Goal: Information Seeking & Learning: Learn about a topic

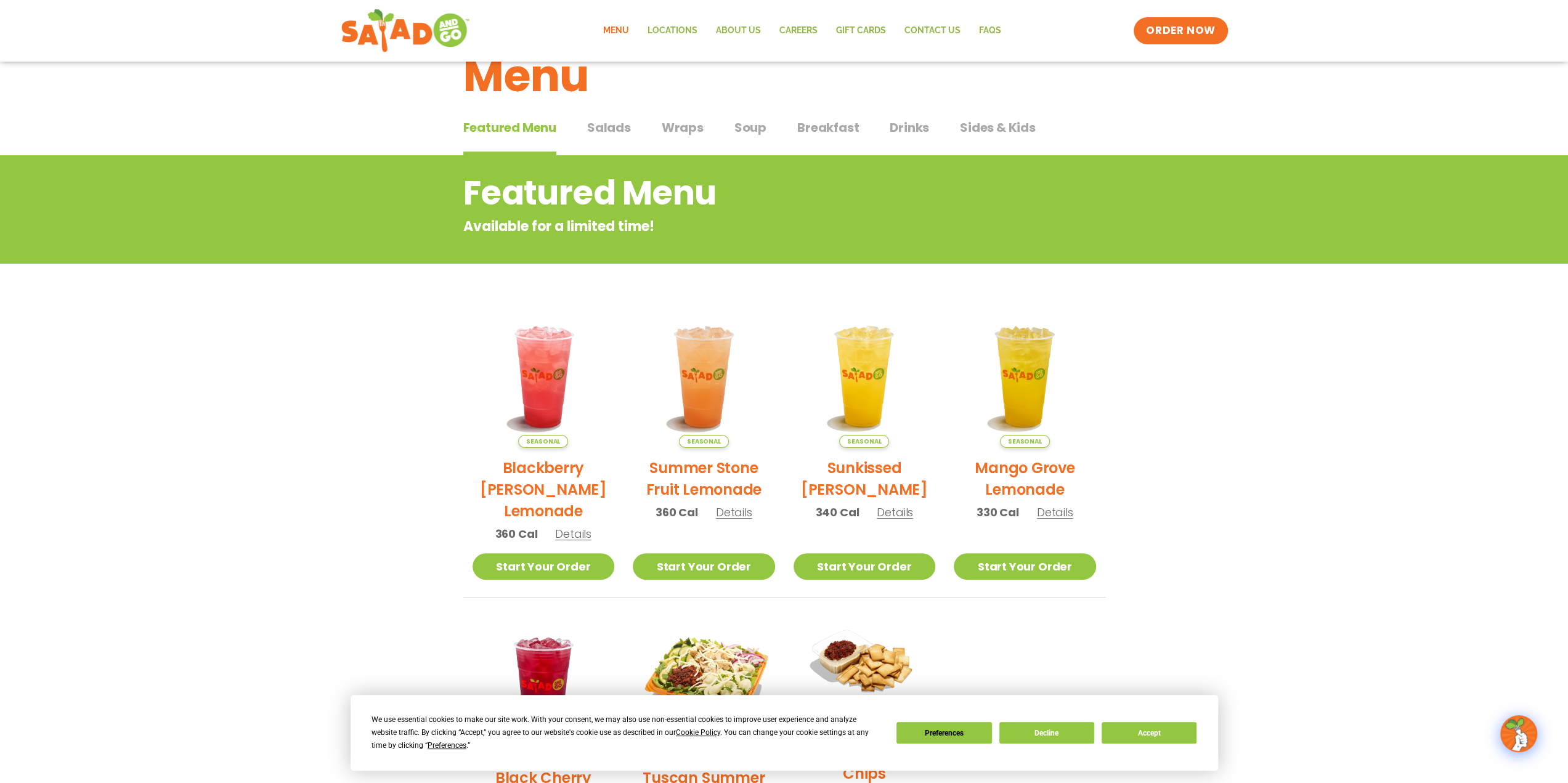
scroll to position [62, 0]
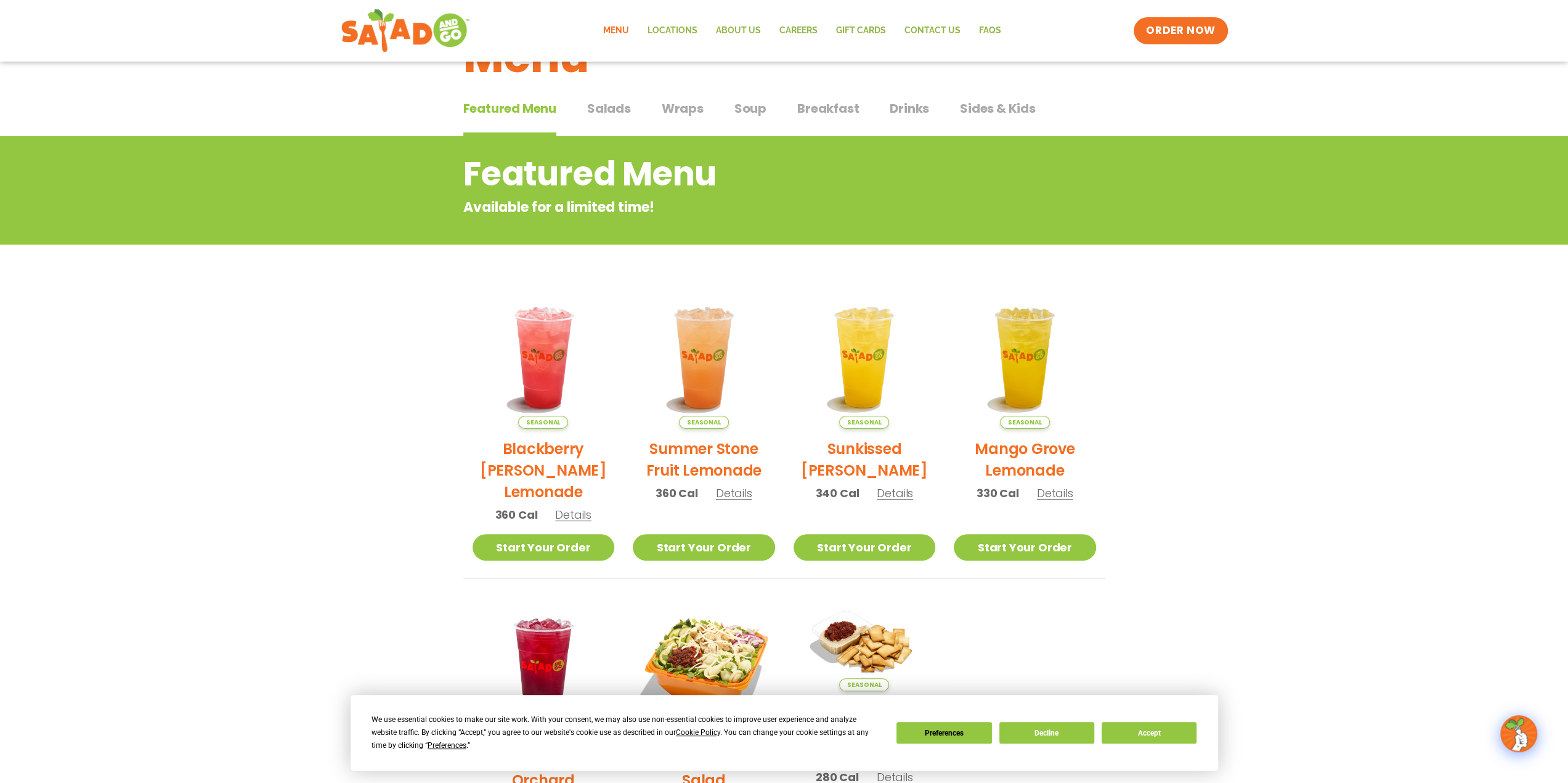
click at [626, 115] on span "Salads" at bounding box center [609, 108] width 44 height 18
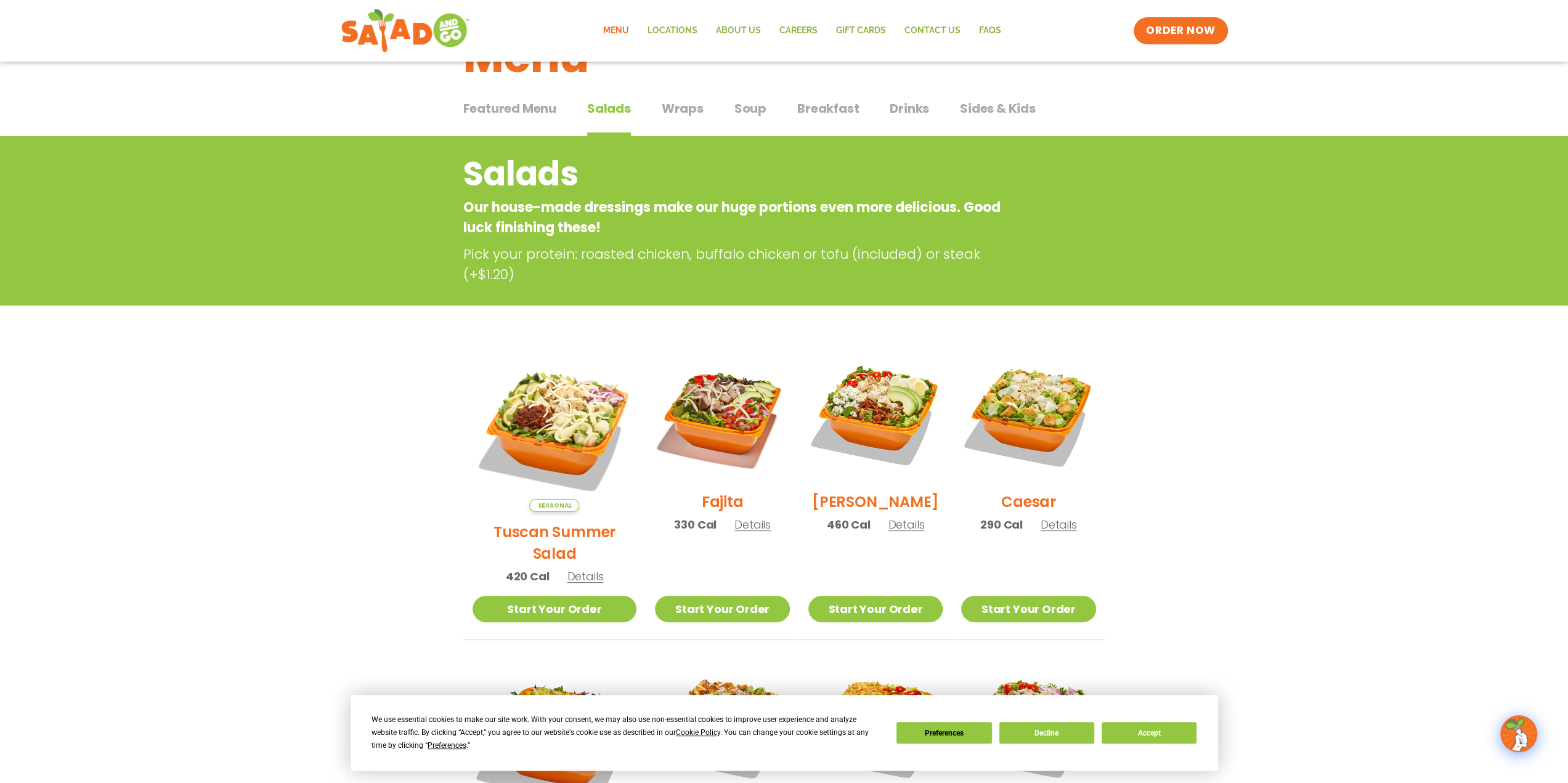
click at [686, 114] on span "Wraps" at bounding box center [682, 108] width 42 height 18
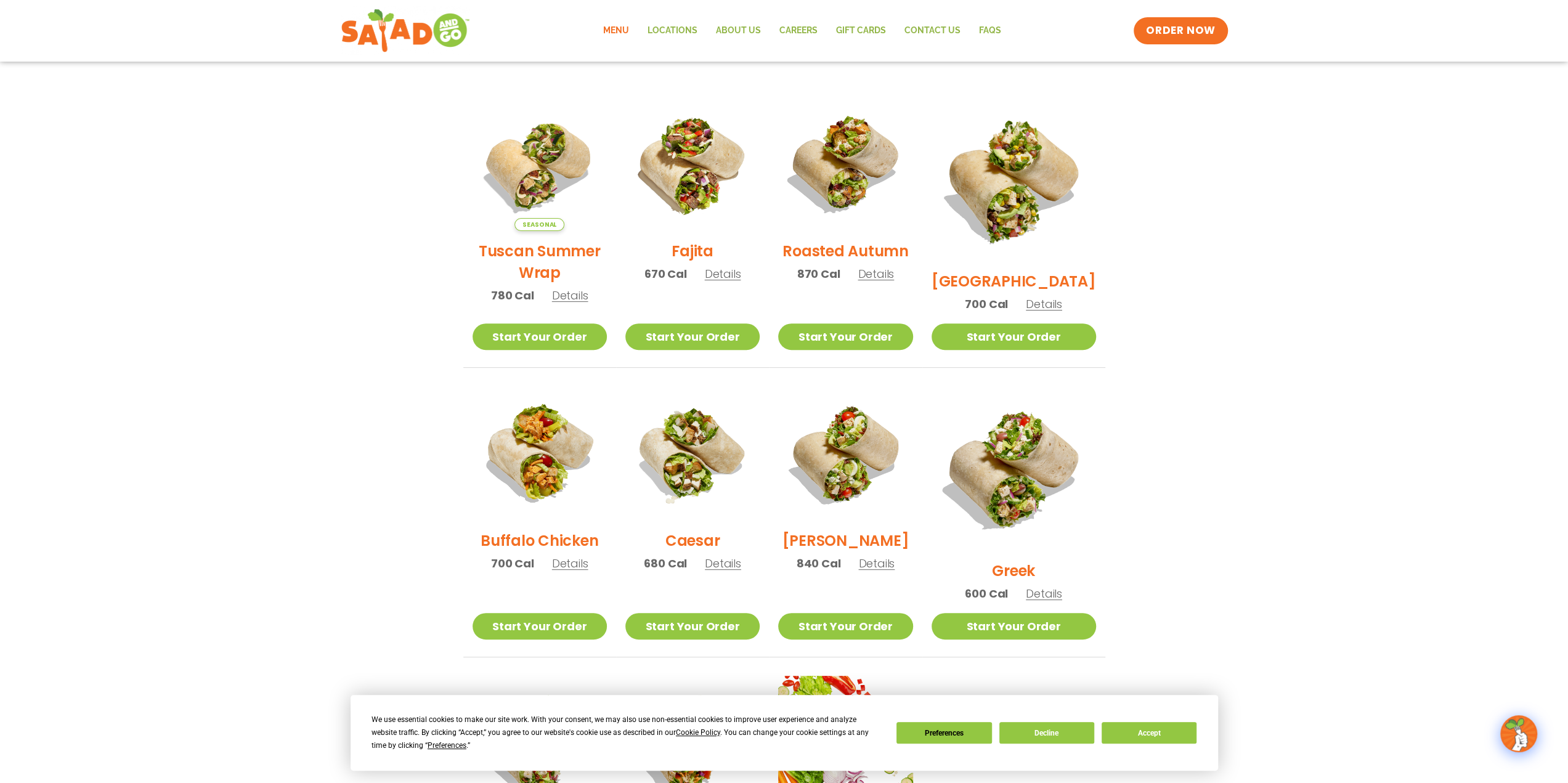
scroll to position [308, 0]
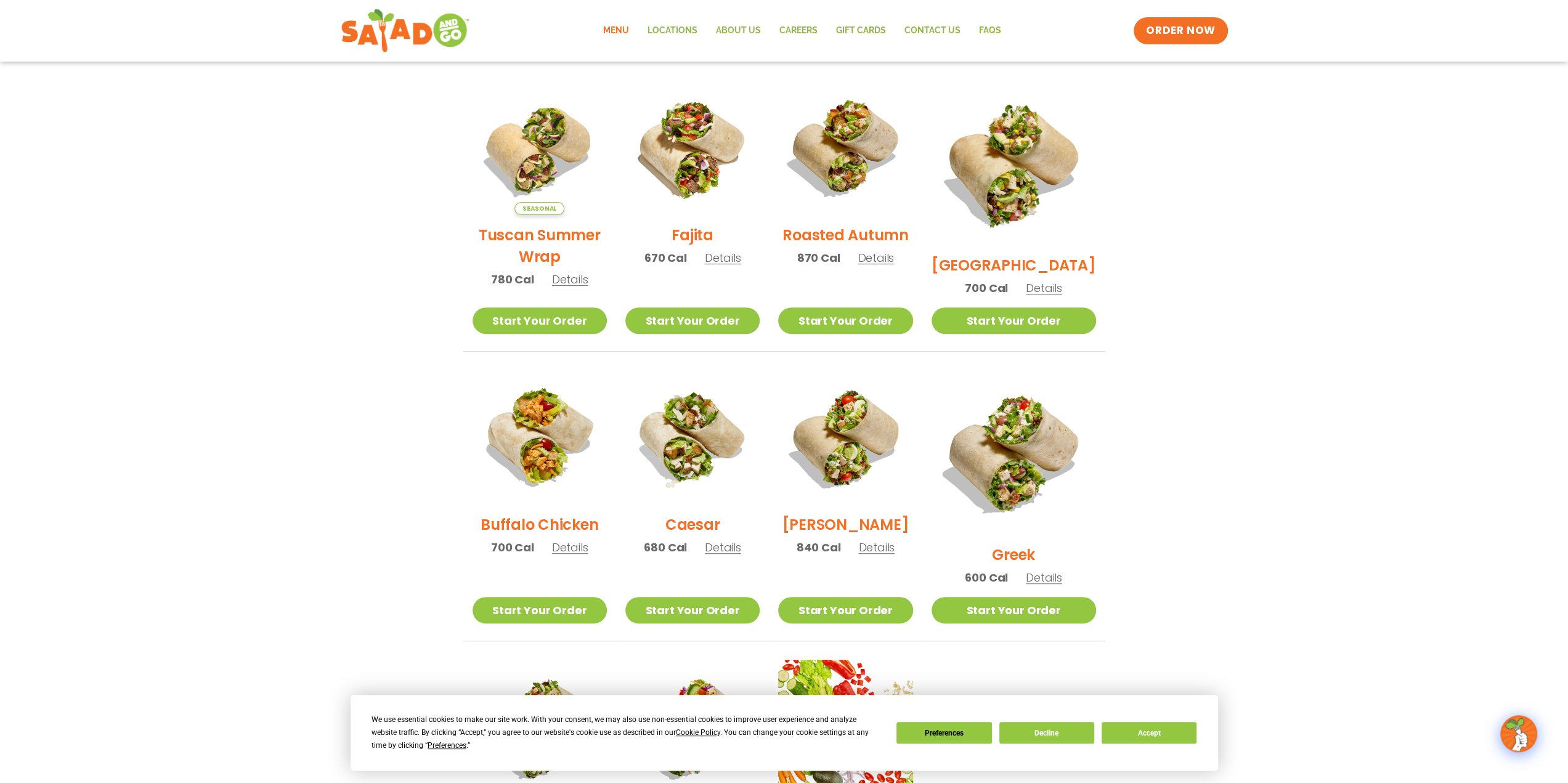
click at [1255, 498] on section "Wraps Any salad can be a wrap, it’s menu magic. Pick your protein: roasted chic…" at bounding box center [784, 396] width 1568 height 1012
click at [577, 286] on span "Details" at bounding box center [570, 279] width 36 height 15
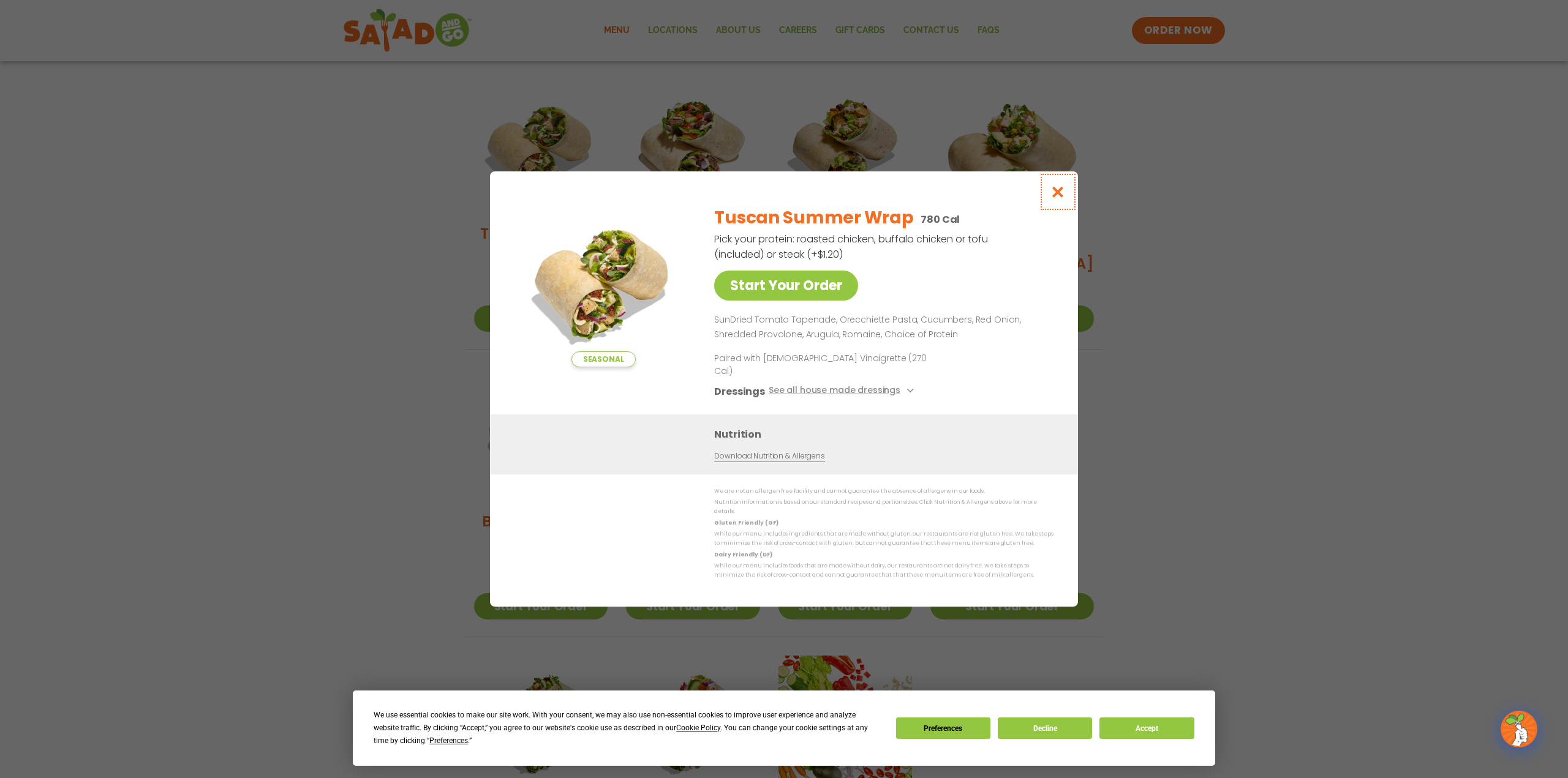
click at [1058, 198] on icon "Close modal" at bounding box center [1058, 192] width 15 height 13
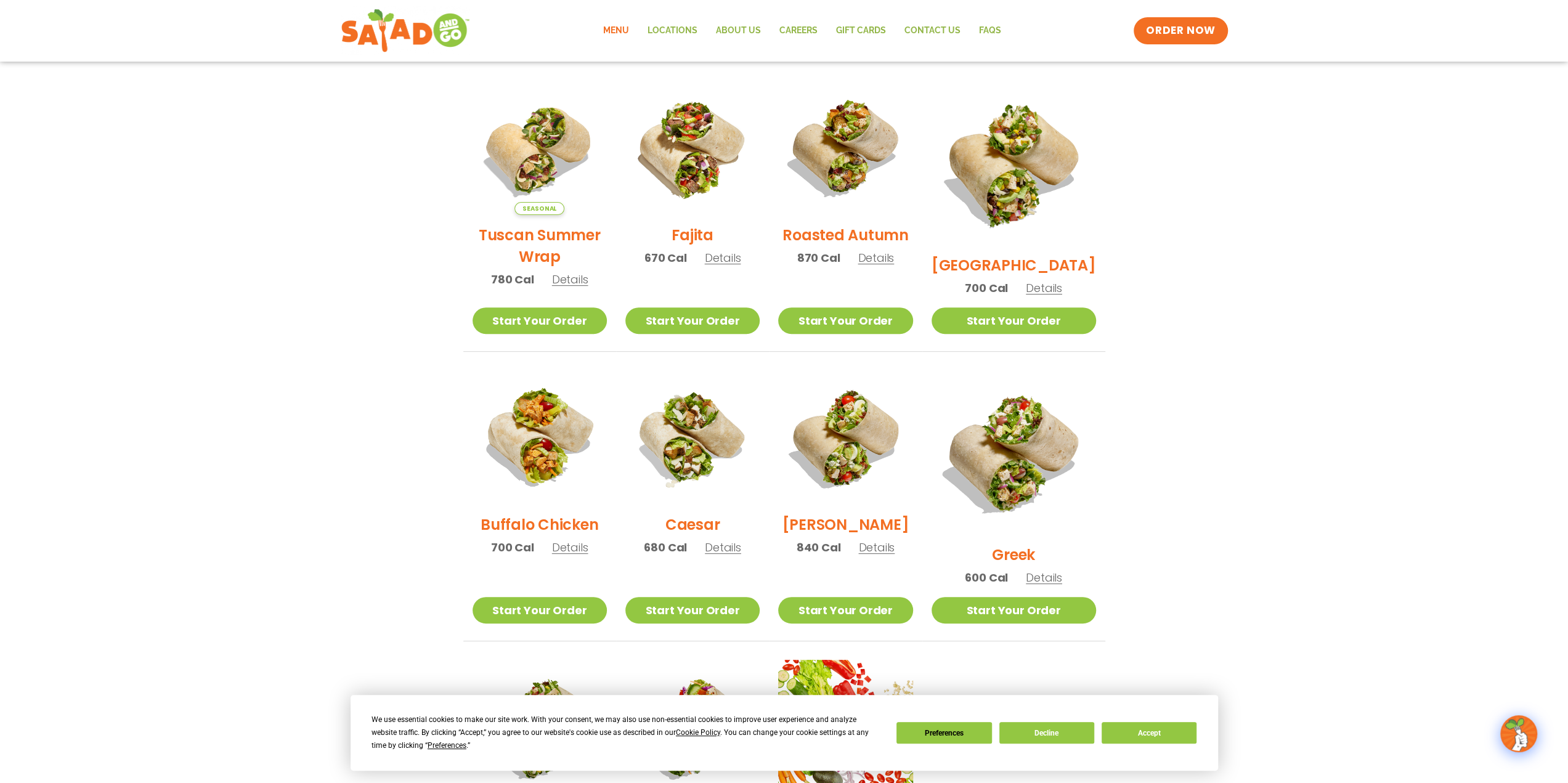
click at [891, 553] on span "Details" at bounding box center [876, 547] width 36 height 15
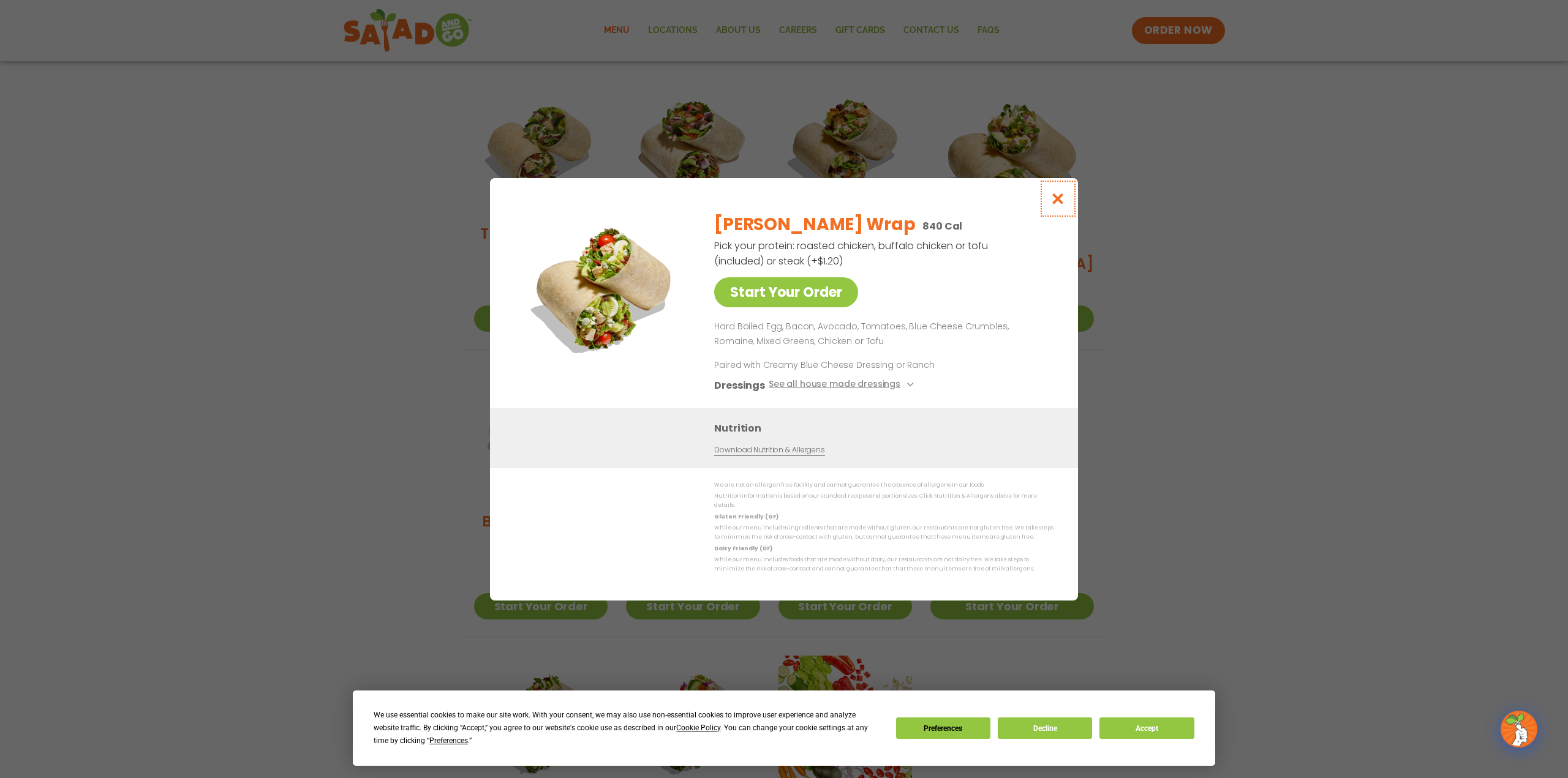
click at [1068, 203] on button "Close modal" at bounding box center [1058, 198] width 40 height 41
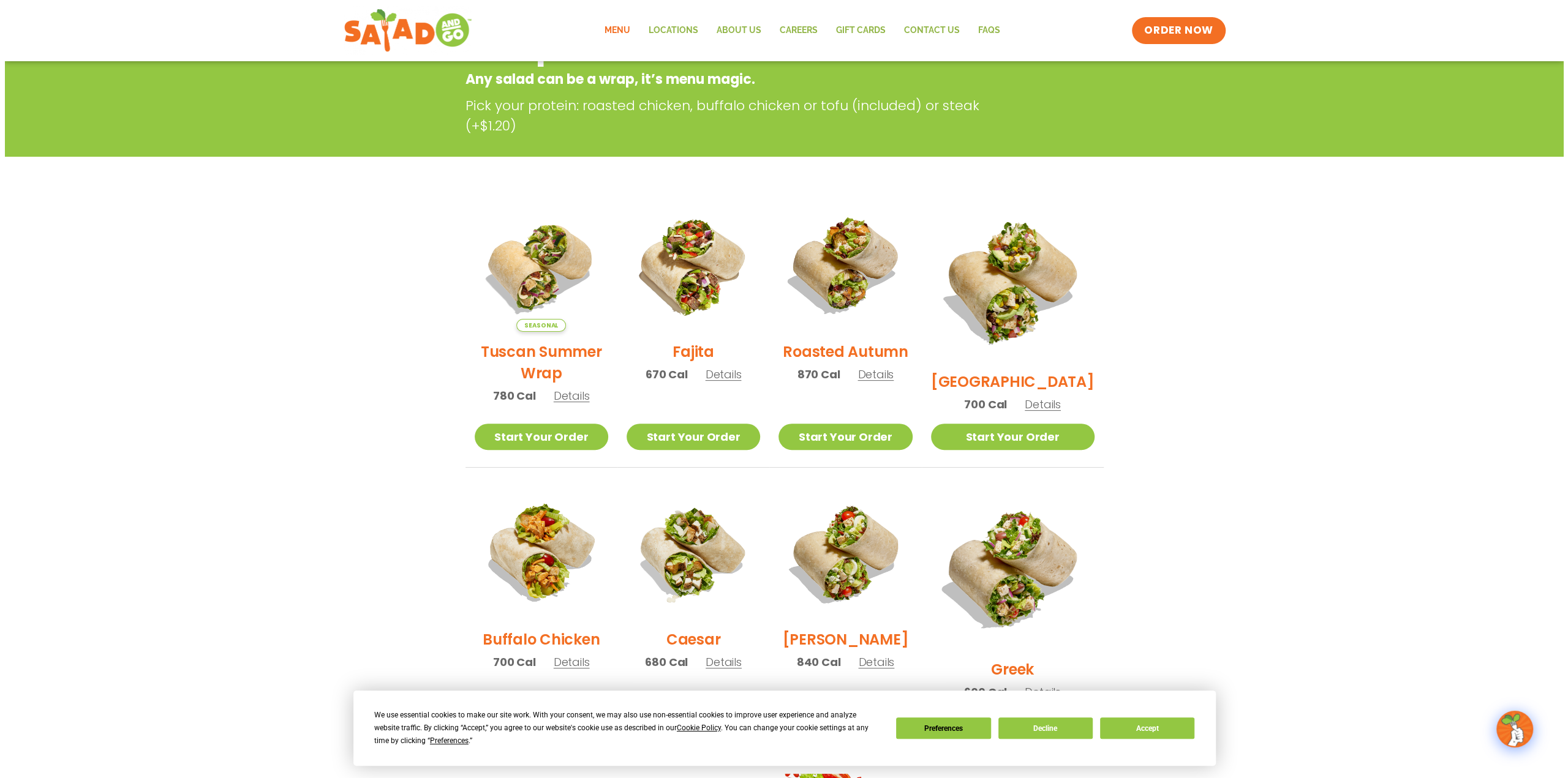
scroll to position [184, 0]
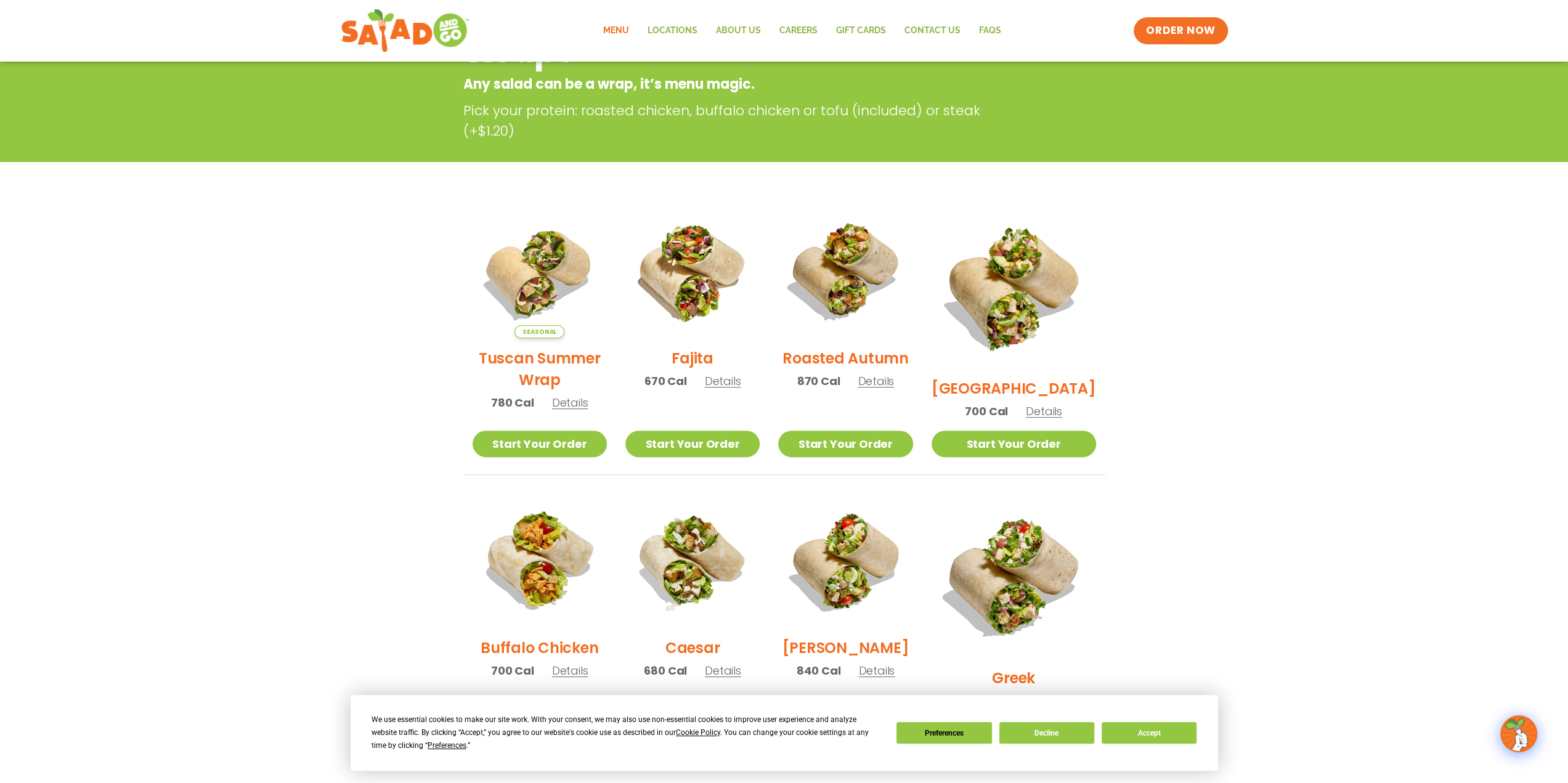
click at [1056, 404] on span "Details" at bounding box center [1044, 411] width 36 height 15
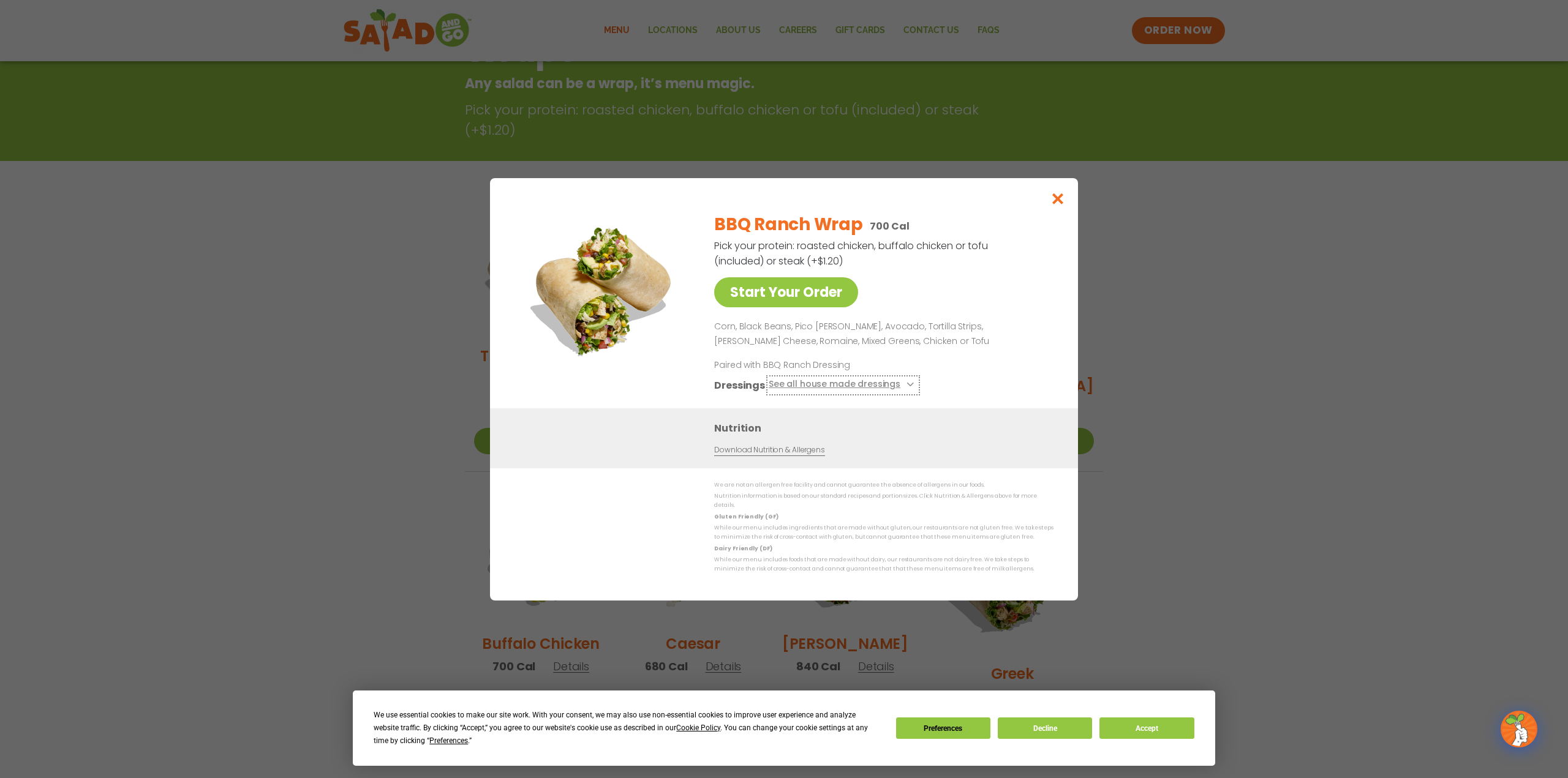
click at [843, 389] on button "See all house made dressings" at bounding box center [843, 385] width 149 height 15
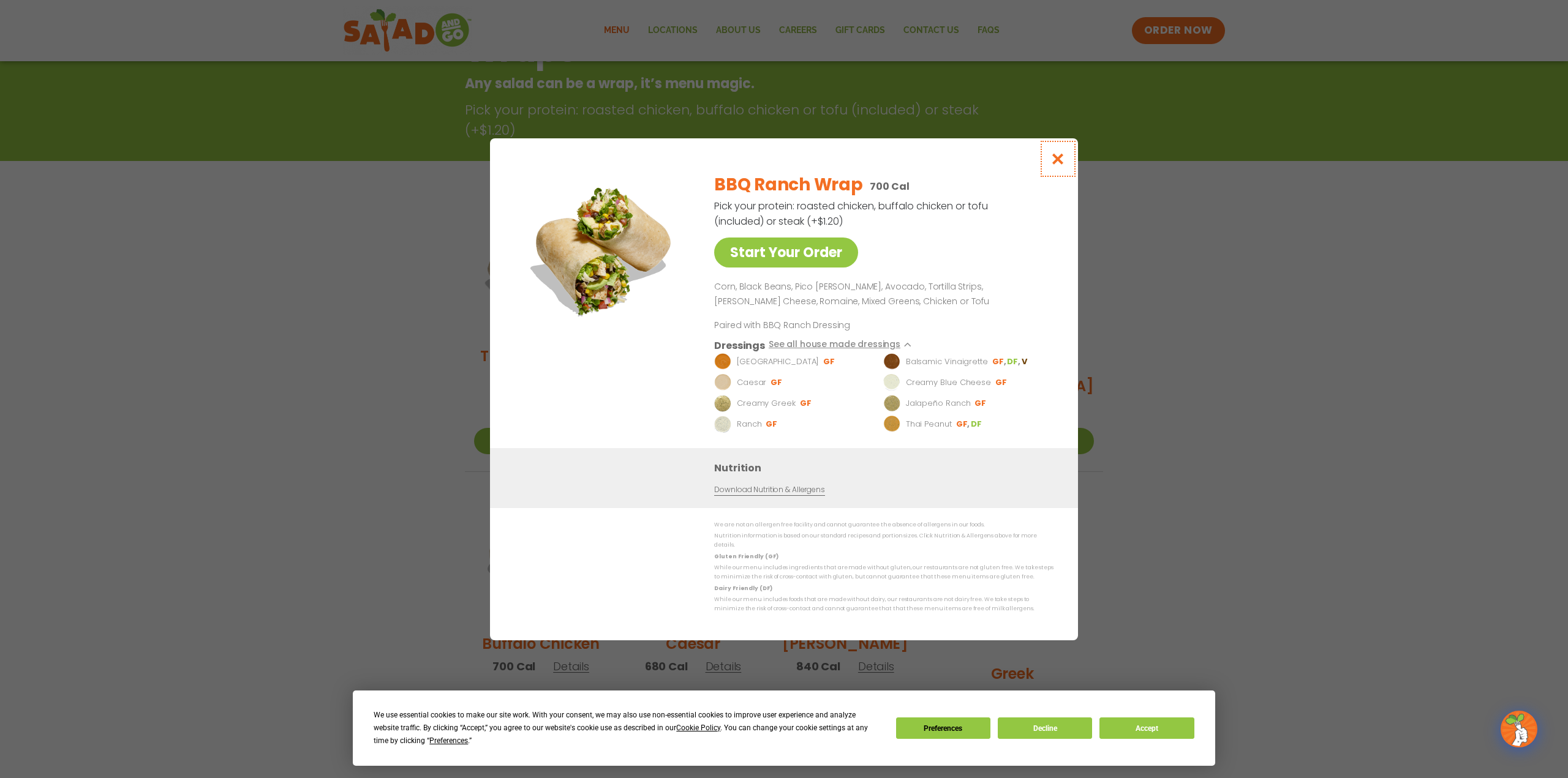
click at [1053, 165] on icon "Close modal" at bounding box center [1058, 158] width 15 height 13
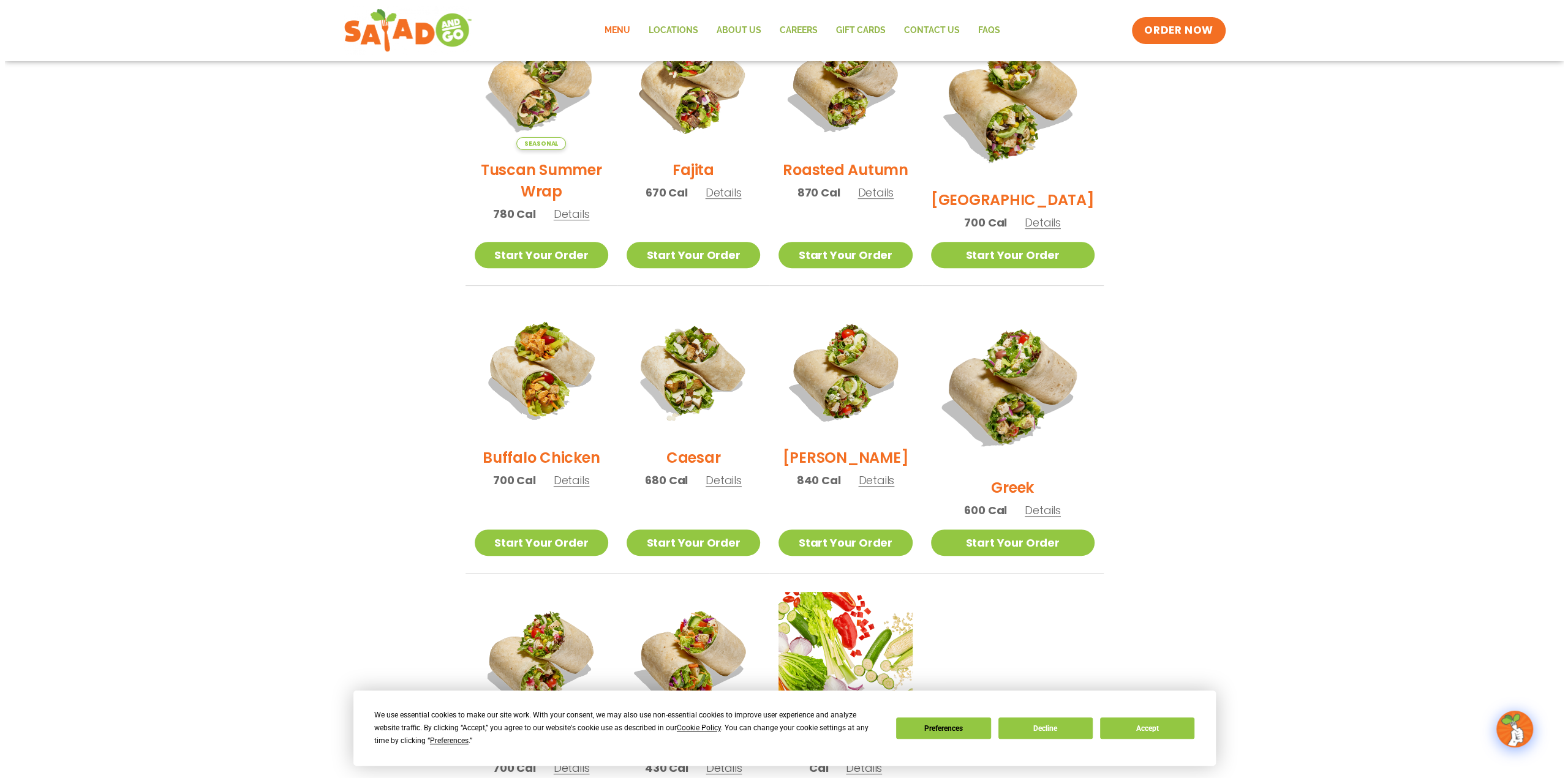
scroll to position [441, 0]
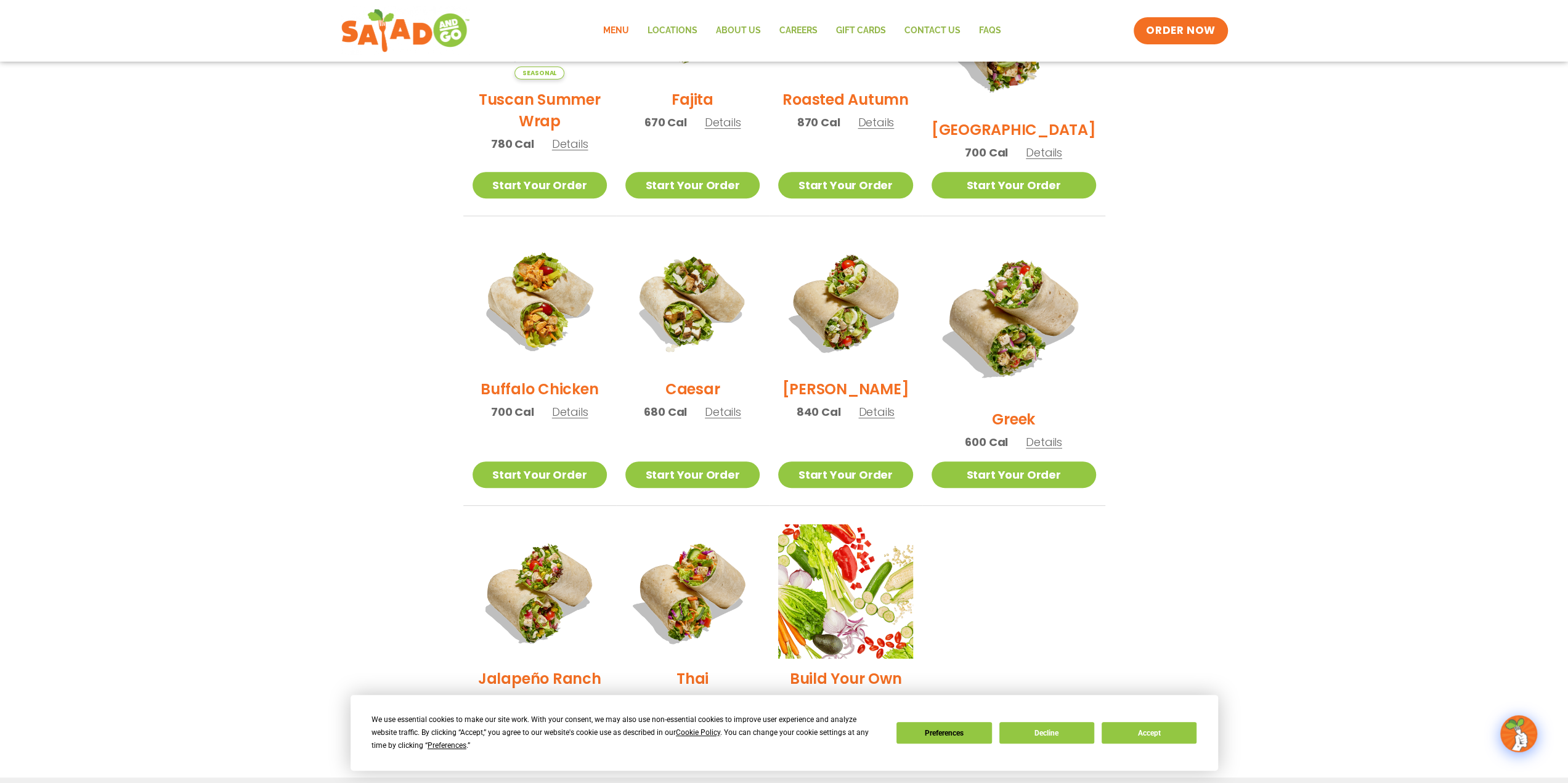
click at [741, 418] on span "Details" at bounding box center [723, 412] width 36 height 15
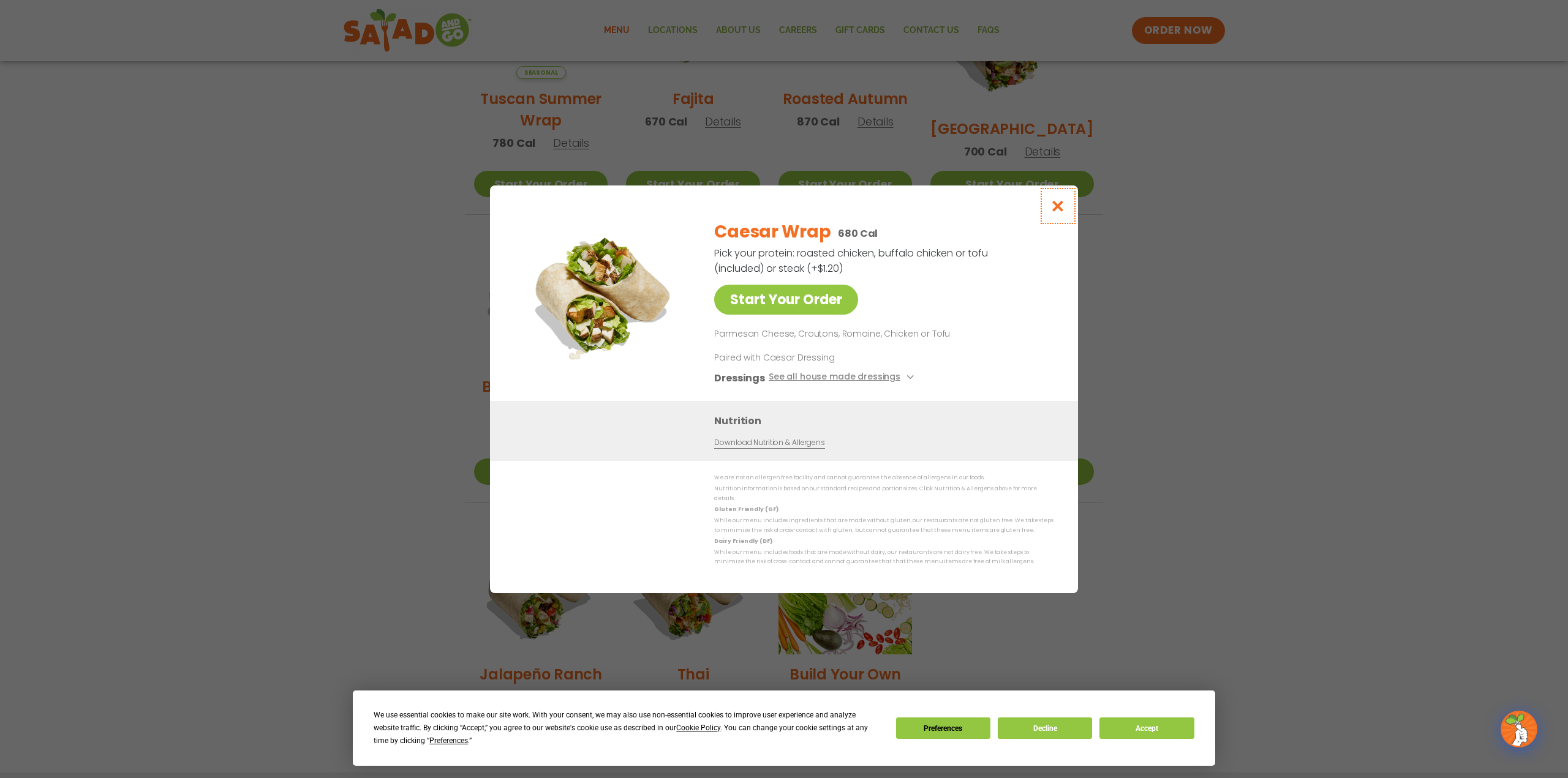
click at [1061, 211] on icon "Close modal" at bounding box center [1058, 206] width 15 height 13
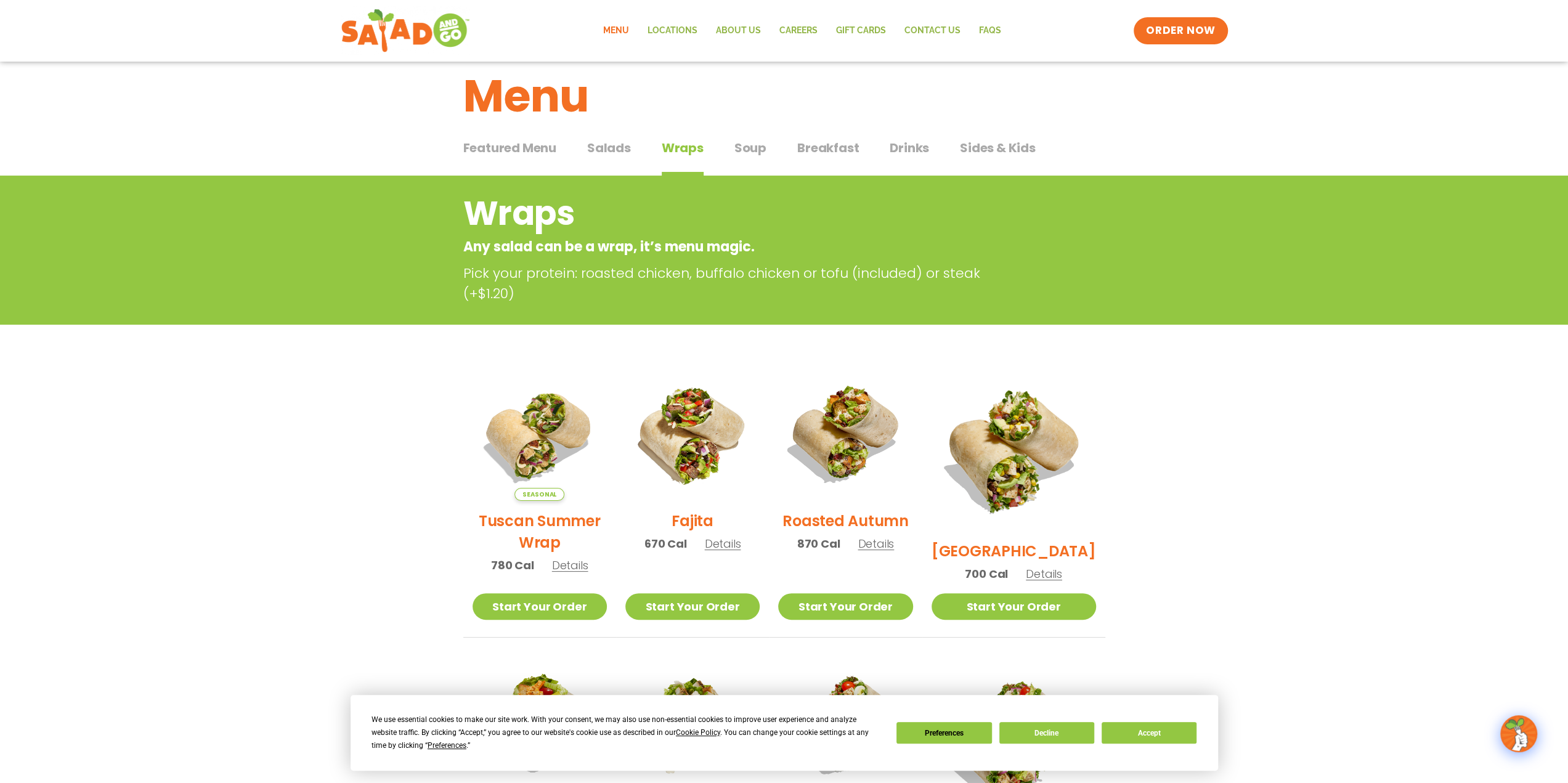
scroll to position [0, 0]
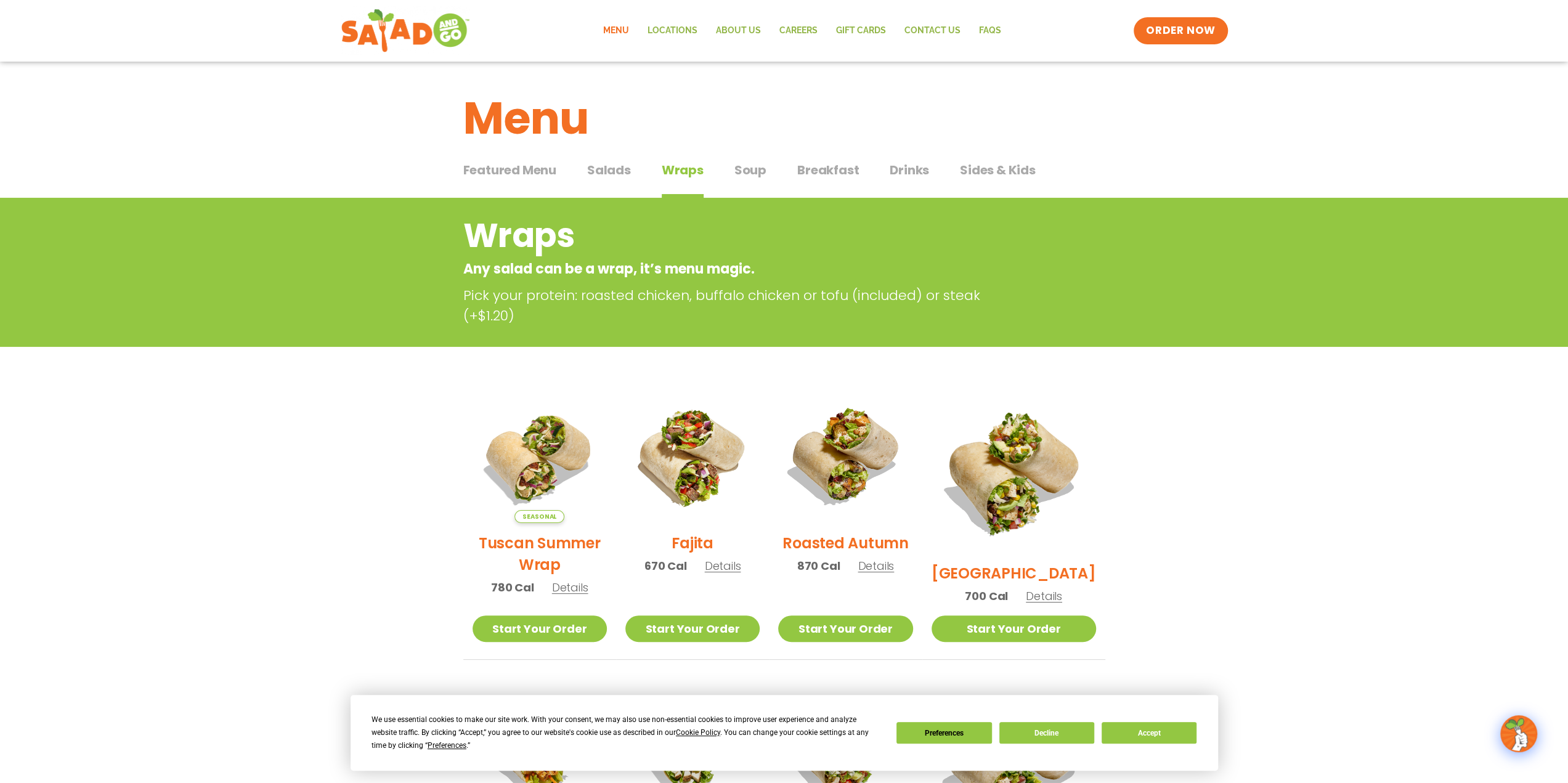
click at [745, 170] on span "Soup" at bounding box center [750, 170] width 32 height 18
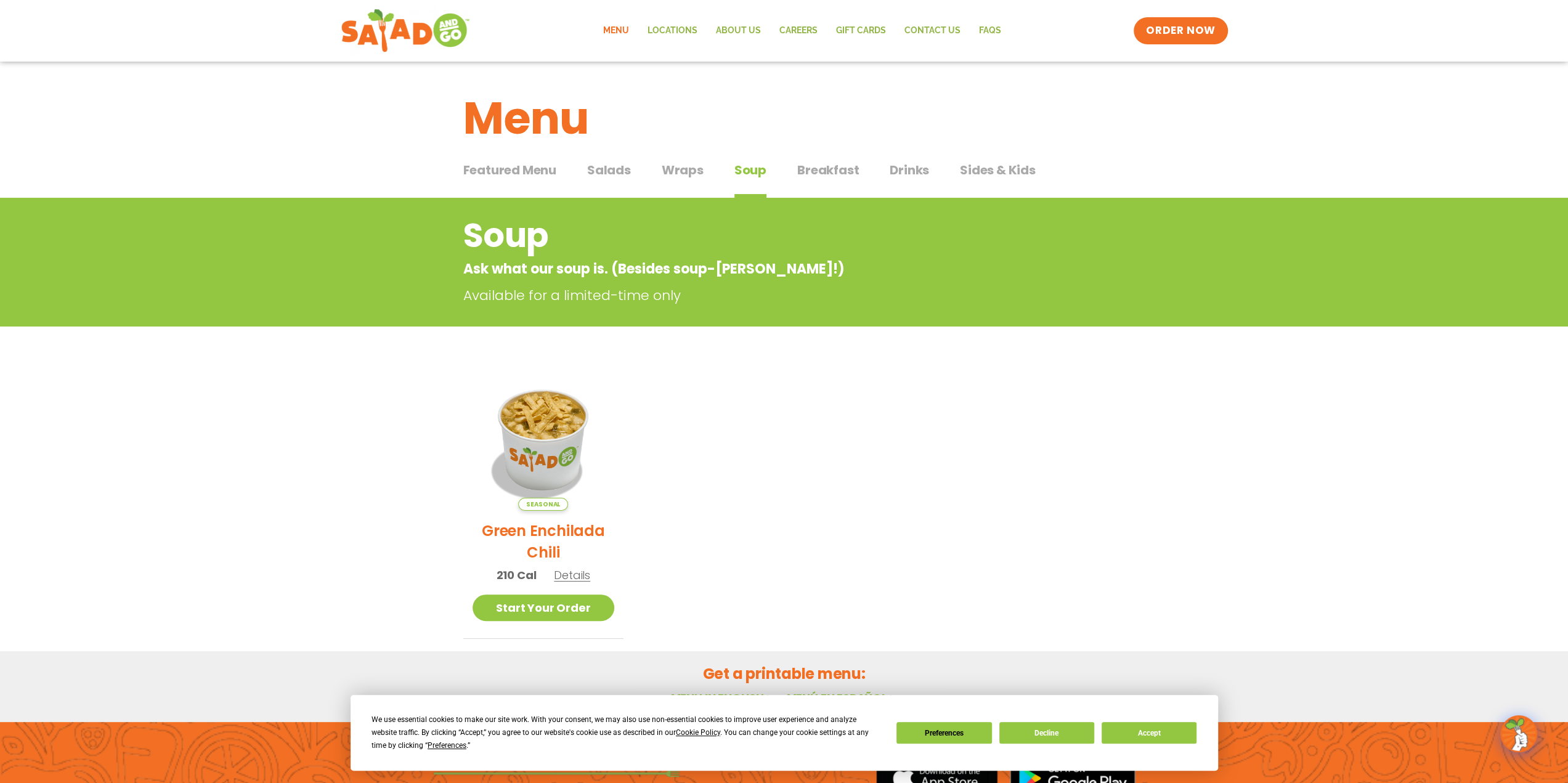
click at [997, 166] on span "Sides & Kids" at bounding box center [997, 170] width 76 height 18
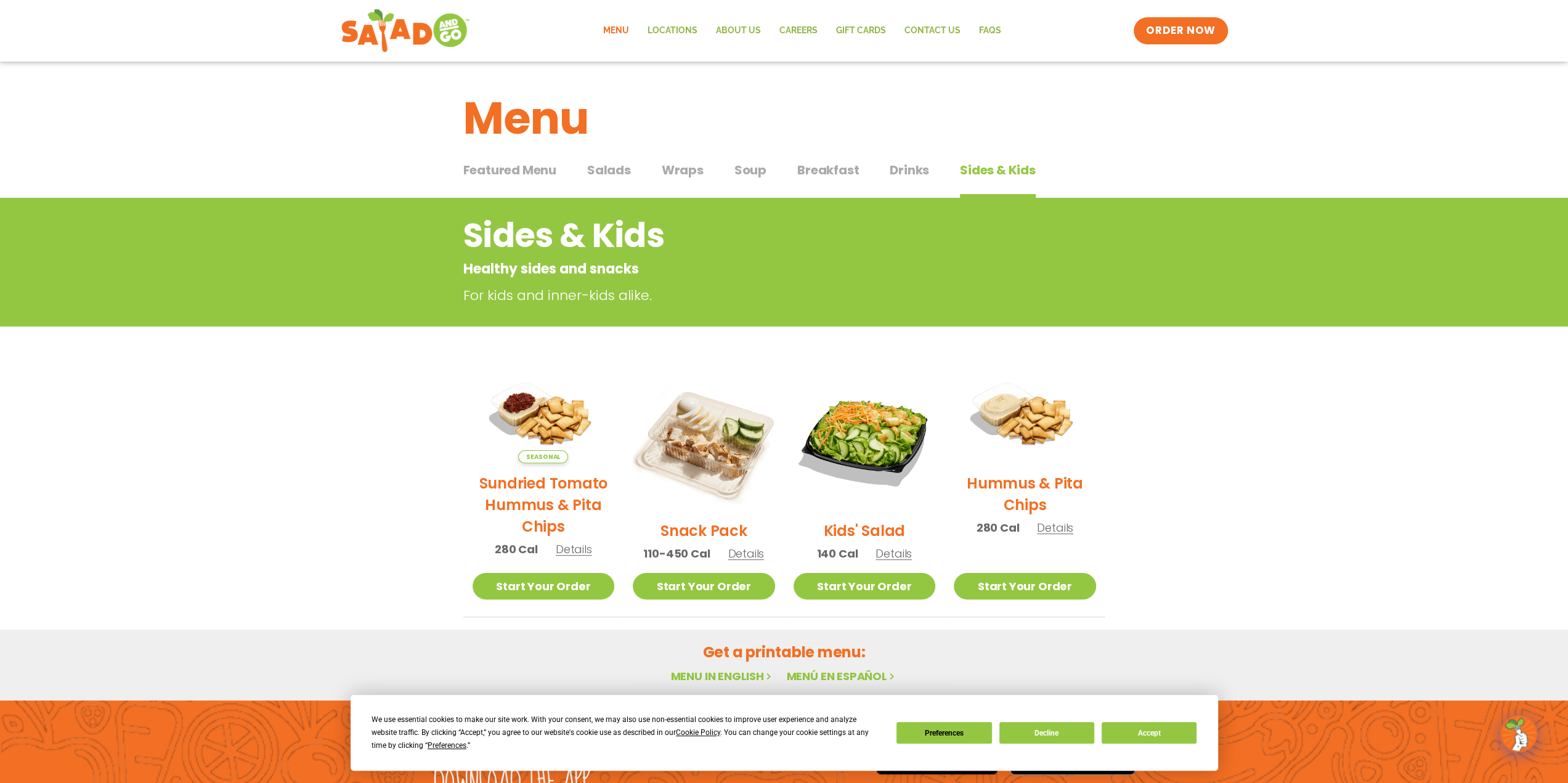
click at [912, 180] on button "Drinks Drinks" at bounding box center [908, 179] width 39 height 37
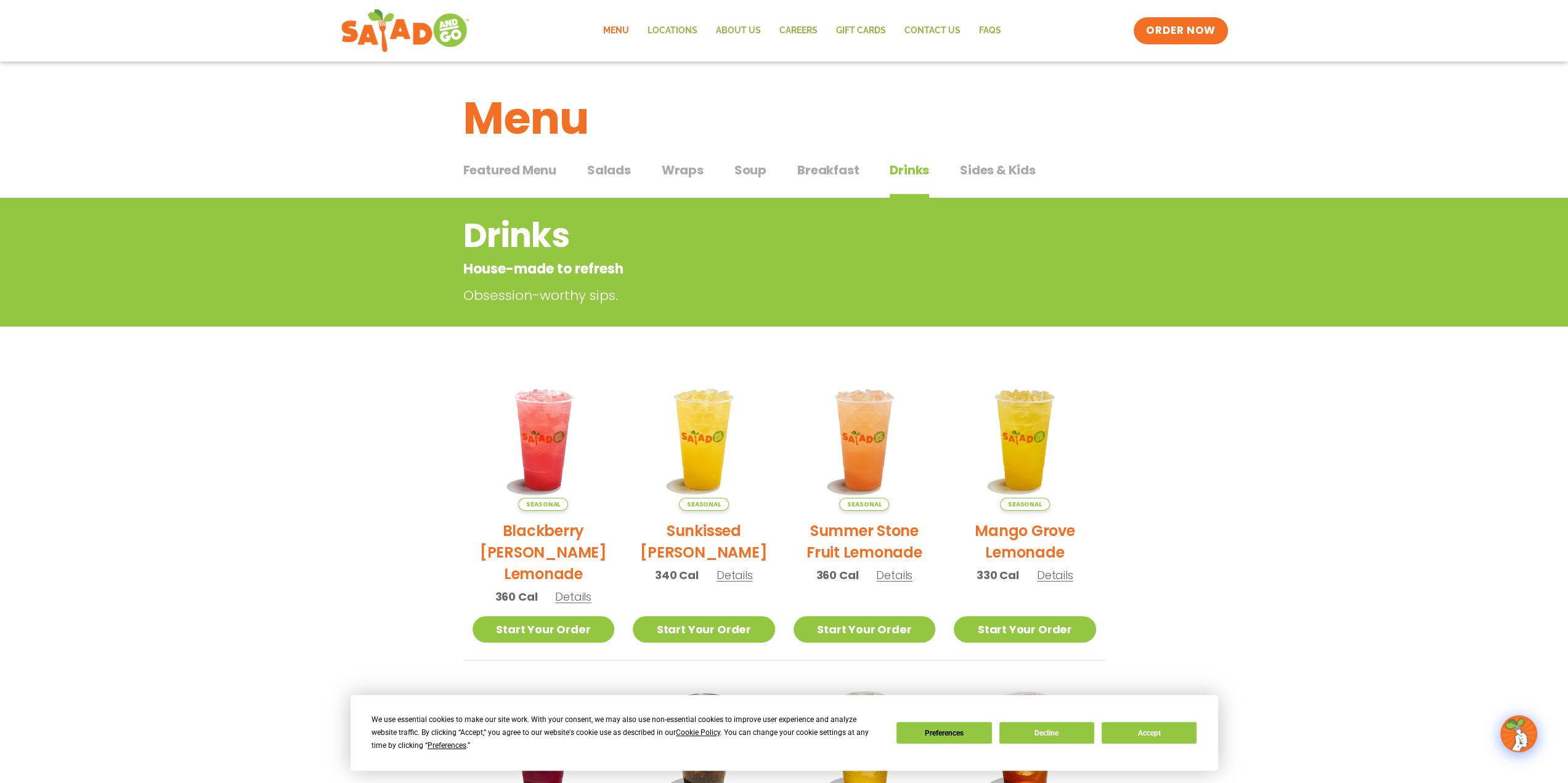
click at [830, 178] on span "Breakfast" at bounding box center [828, 170] width 62 height 18
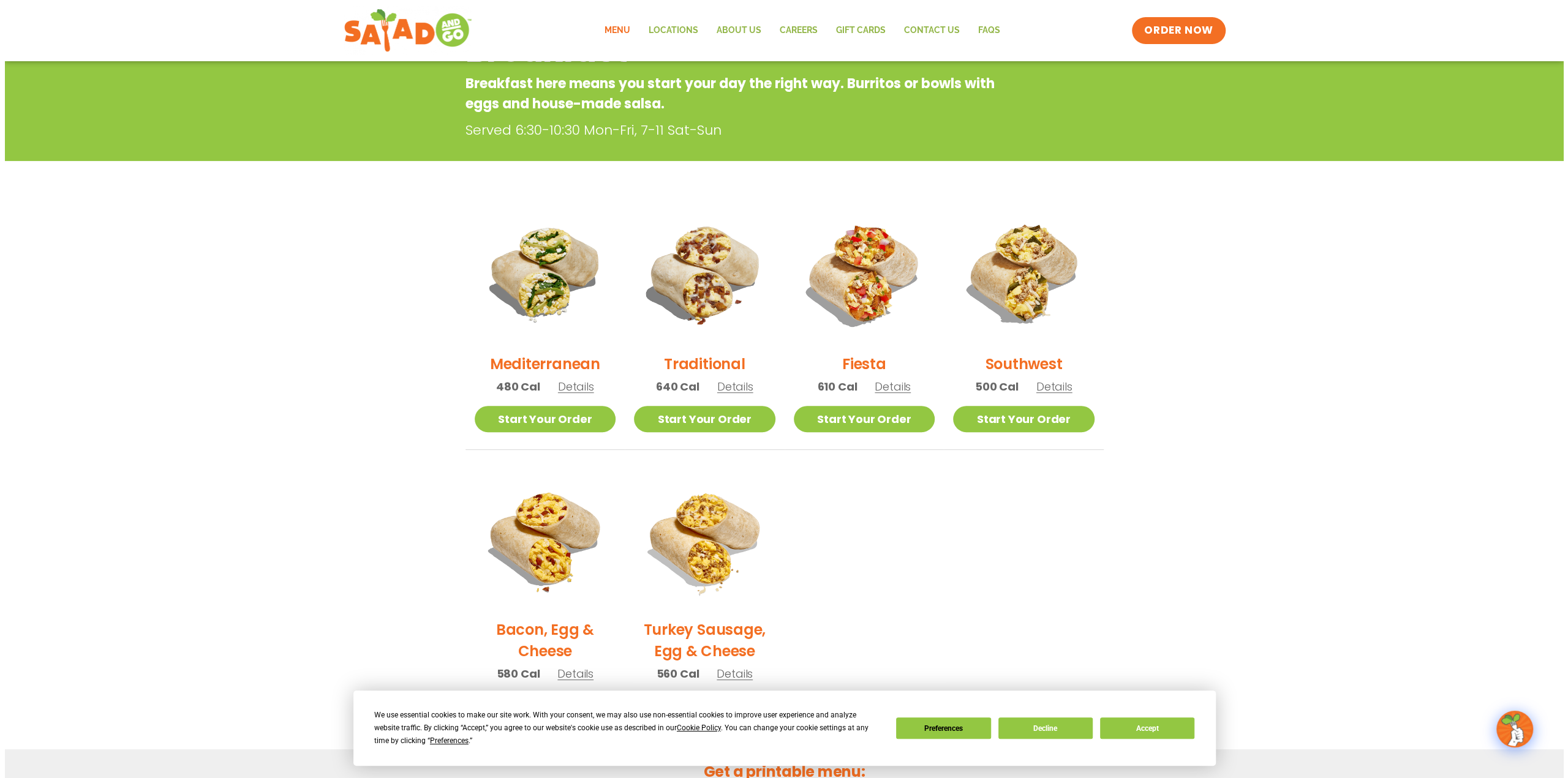
scroll to position [245, 0]
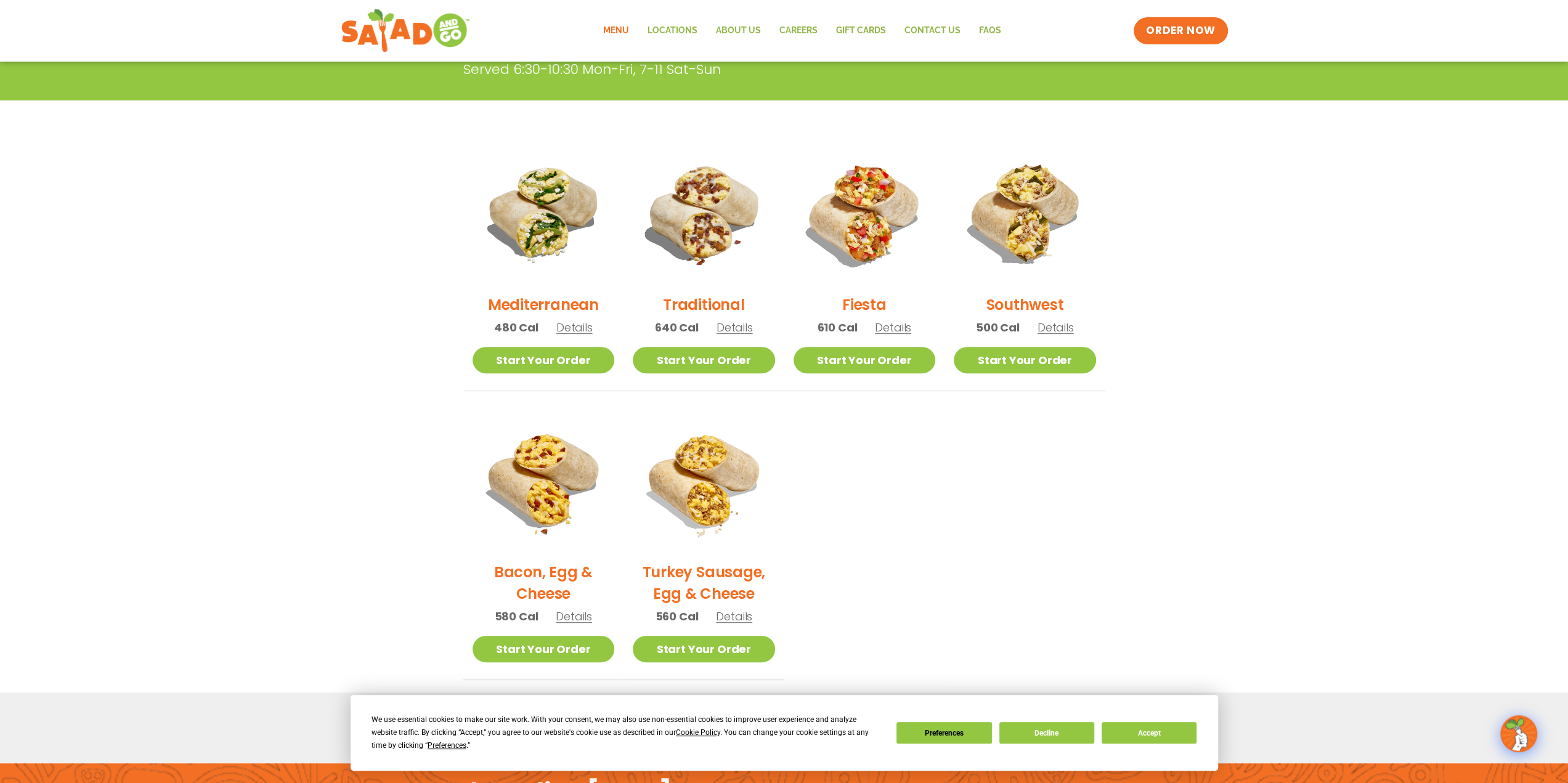
click at [581, 613] on span "Details" at bounding box center [574, 616] width 36 height 15
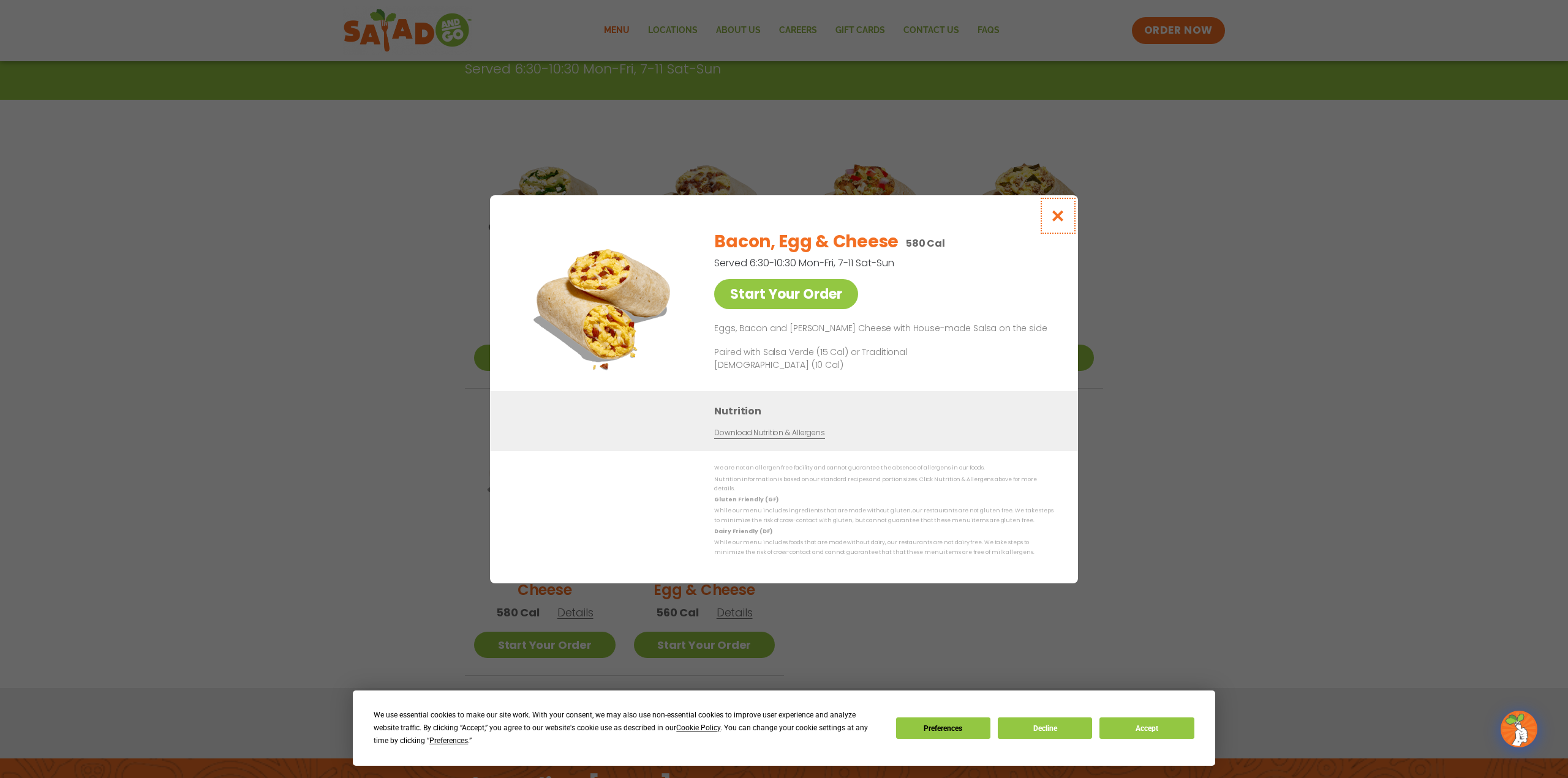
click at [1057, 218] on icon "Close modal" at bounding box center [1058, 216] width 15 height 13
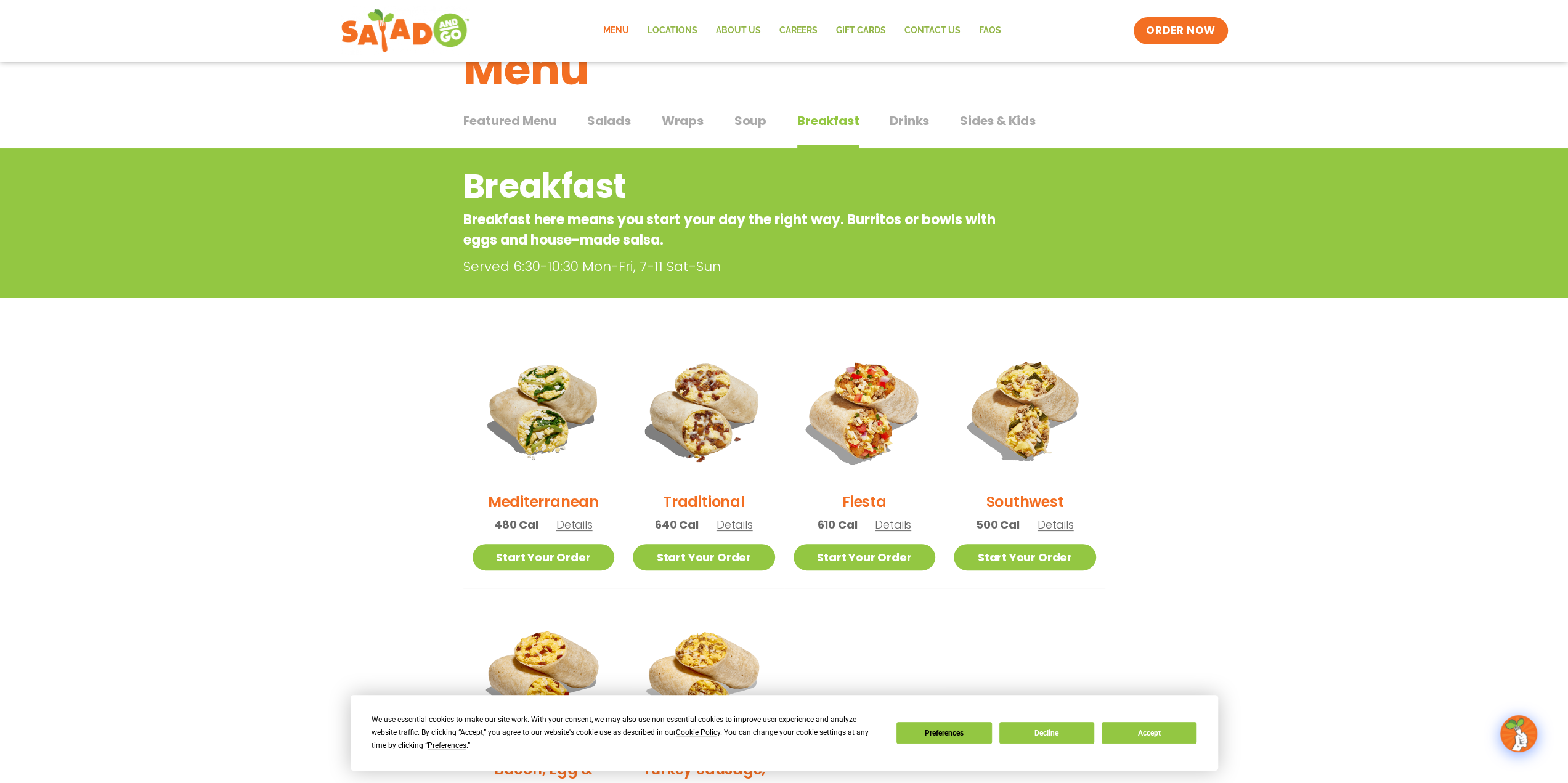
scroll to position [0, 0]
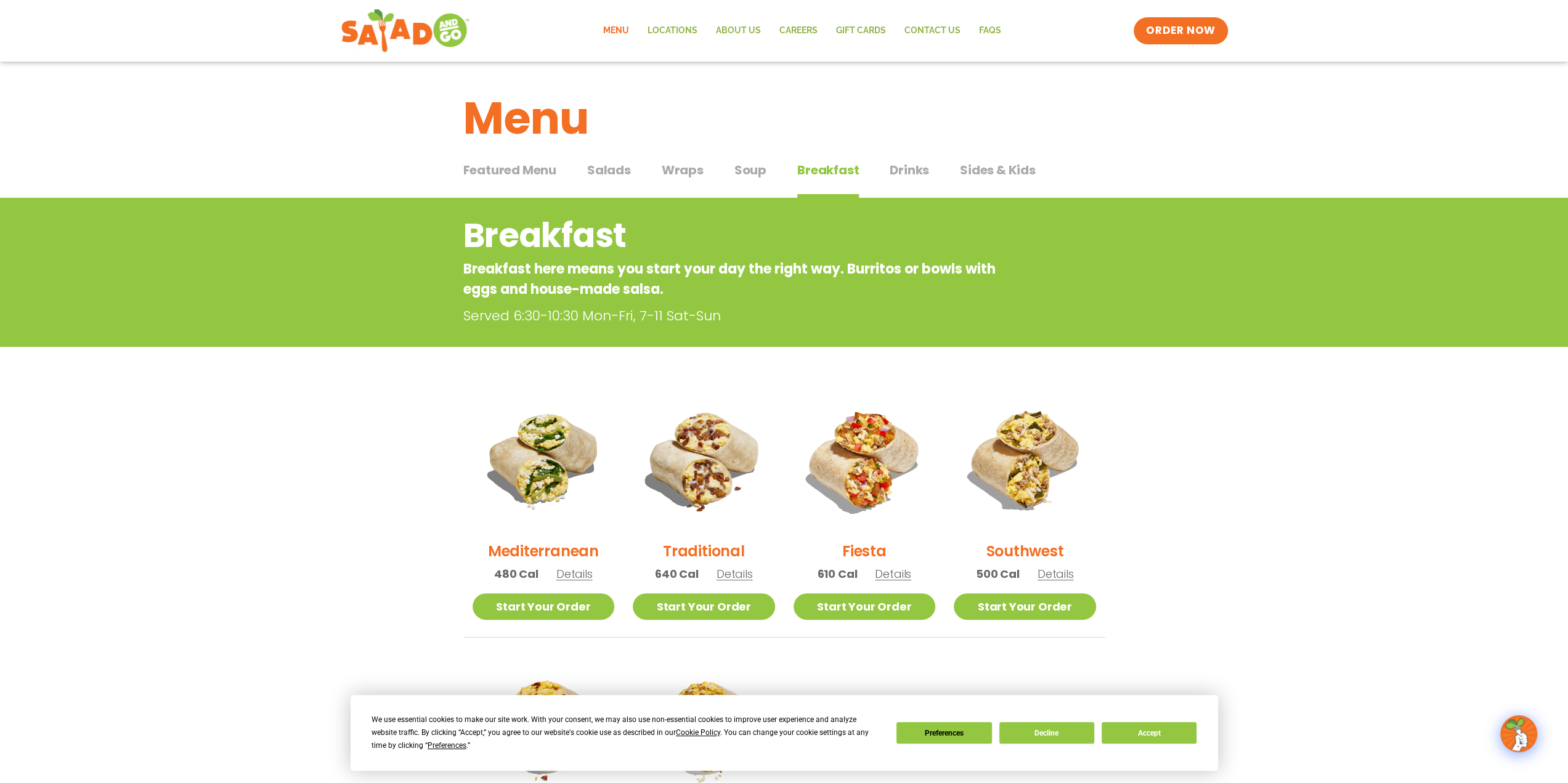
click at [531, 175] on span "Featured Menu" at bounding box center [509, 170] width 93 height 18
